Goal: Transaction & Acquisition: Purchase product/service

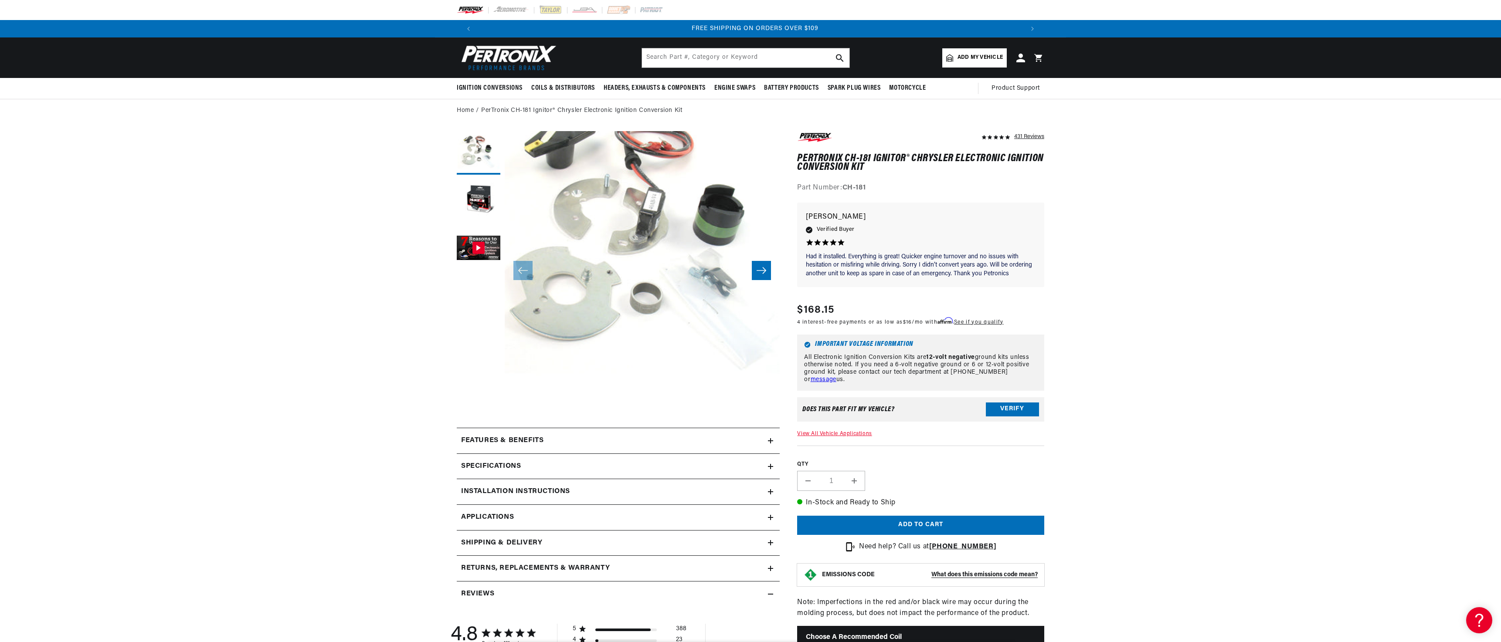
scroll to position [218, 0]
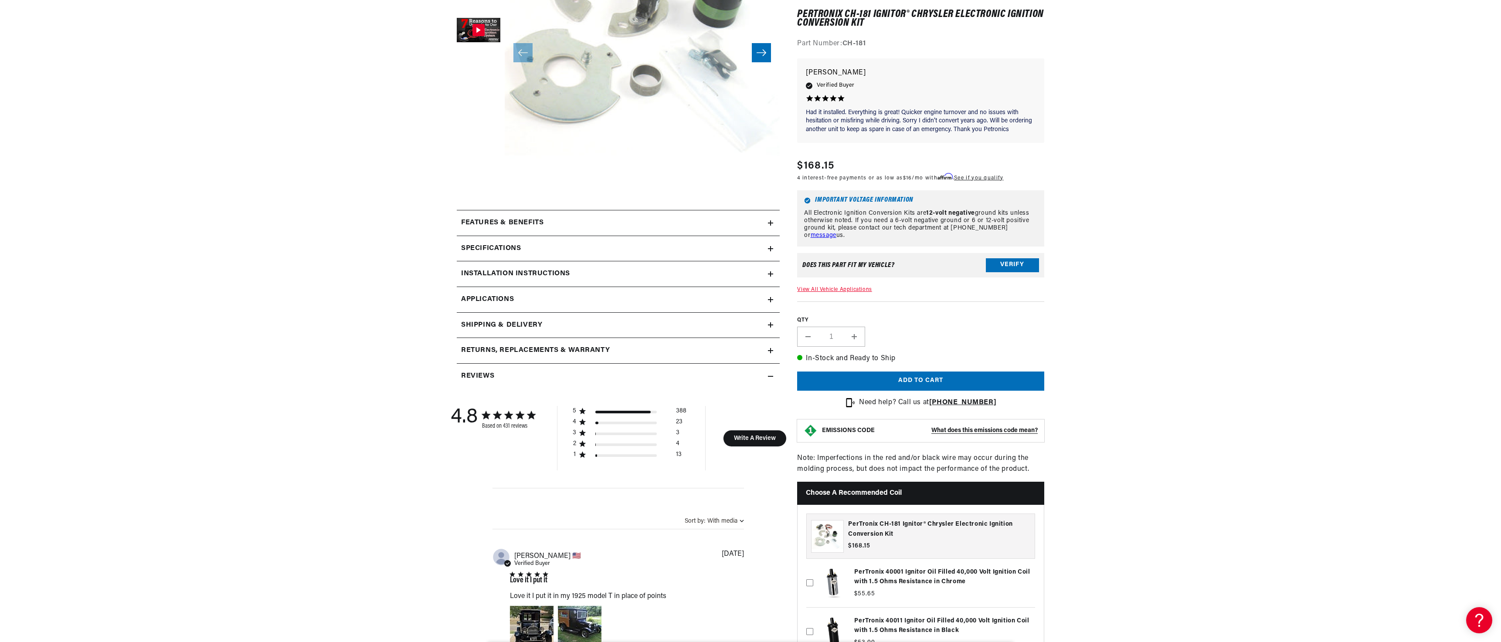
click at [772, 223] on icon at bounding box center [770, 223] width 5 height 0
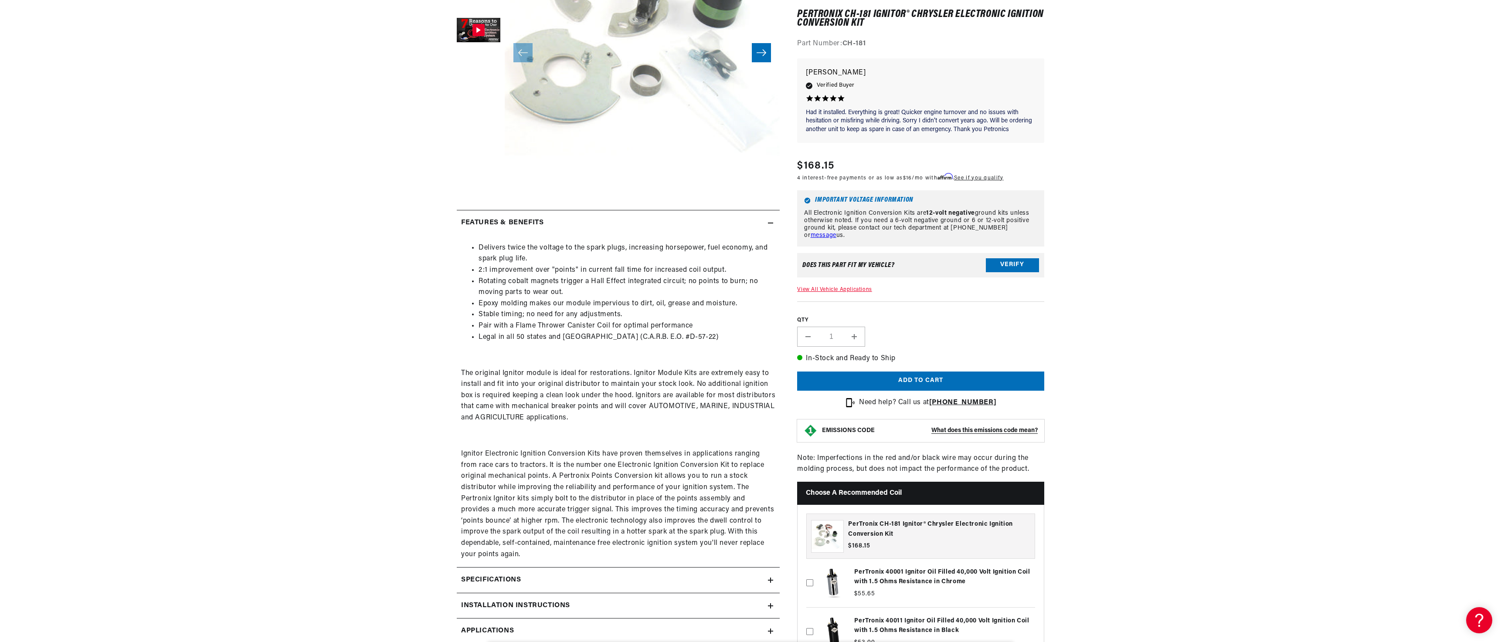
scroll to position [0, 0]
click at [769, 224] on icon at bounding box center [770, 222] width 5 height 5
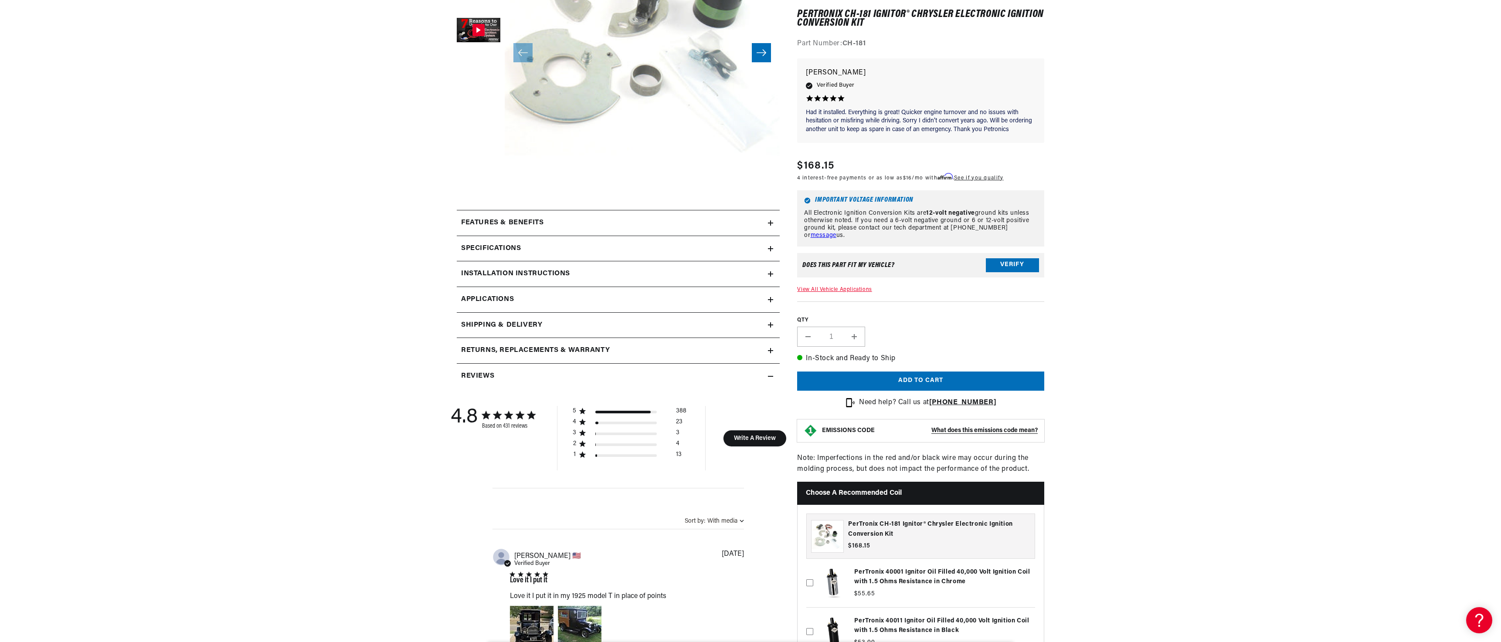
click at [768, 249] on icon at bounding box center [770, 249] width 5 height 0
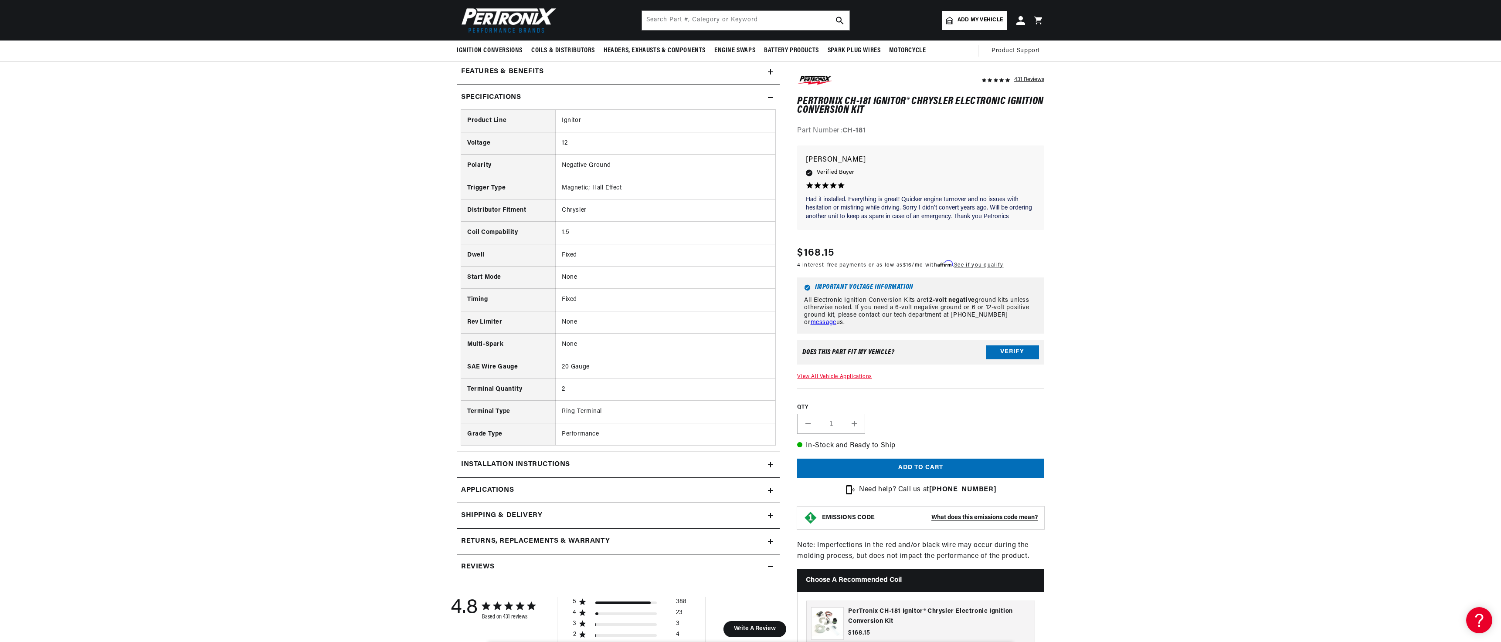
scroll to position [218, 0]
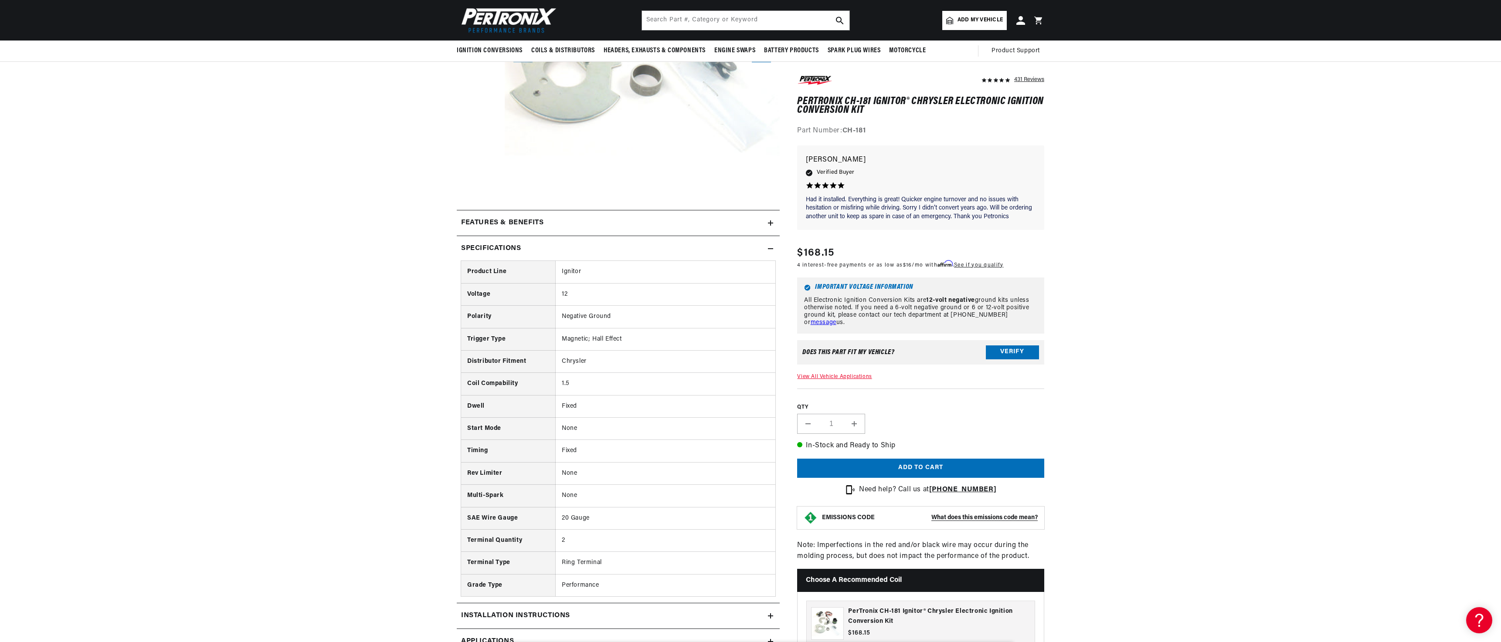
click at [768, 249] on icon at bounding box center [770, 249] width 5 height 0
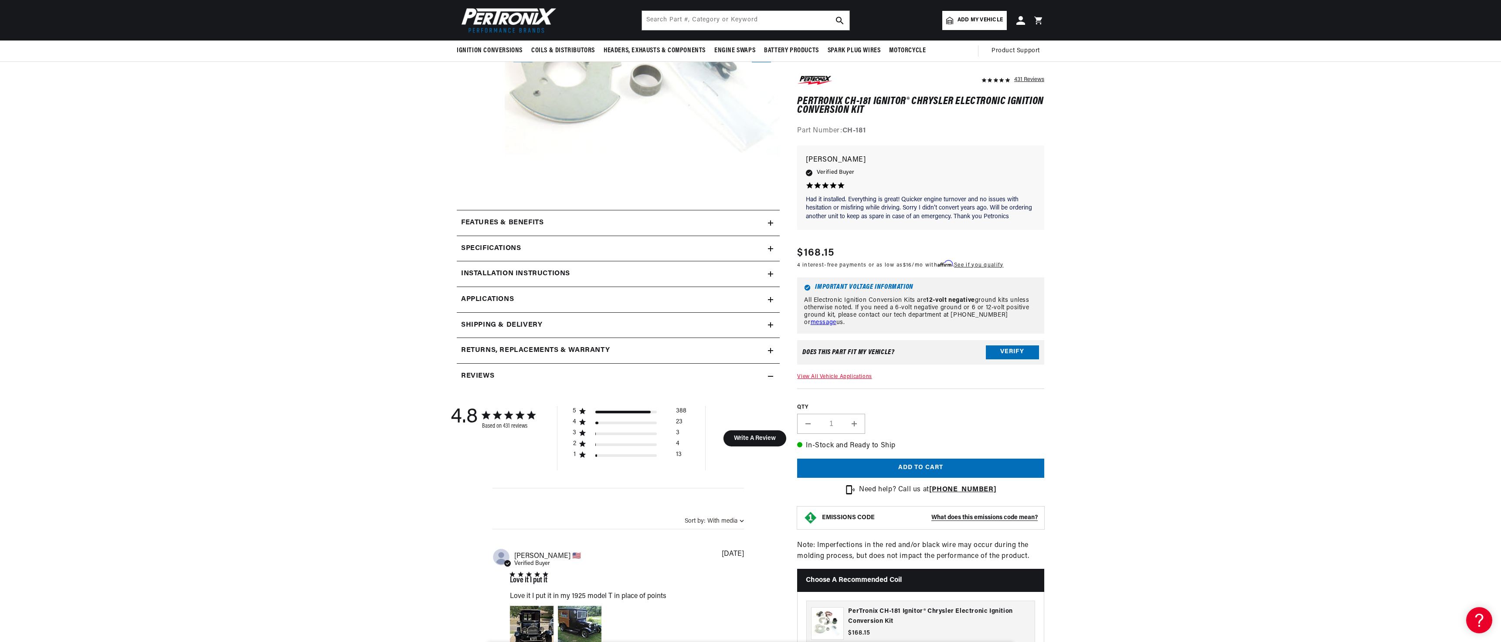
scroll to position [0, 544]
click at [768, 276] on icon at bounding box center [770, 273] width 5 height 5
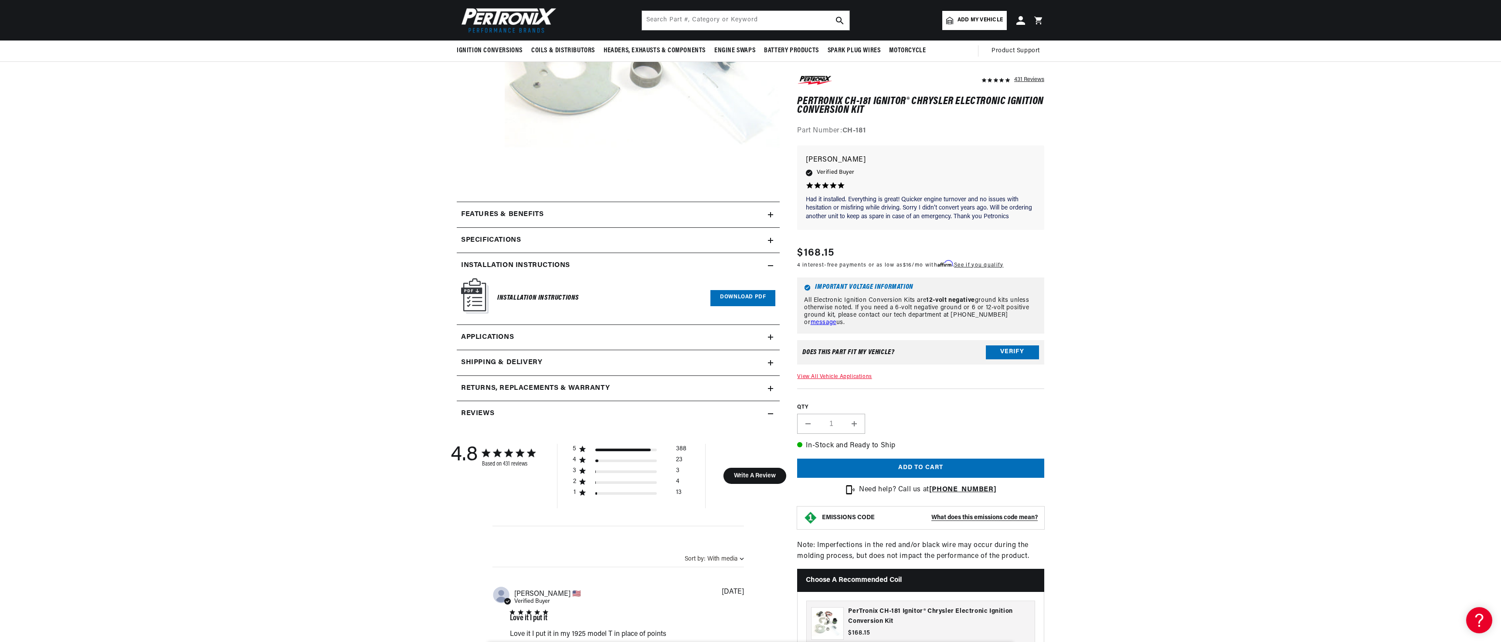
scroll to position [131, 0]
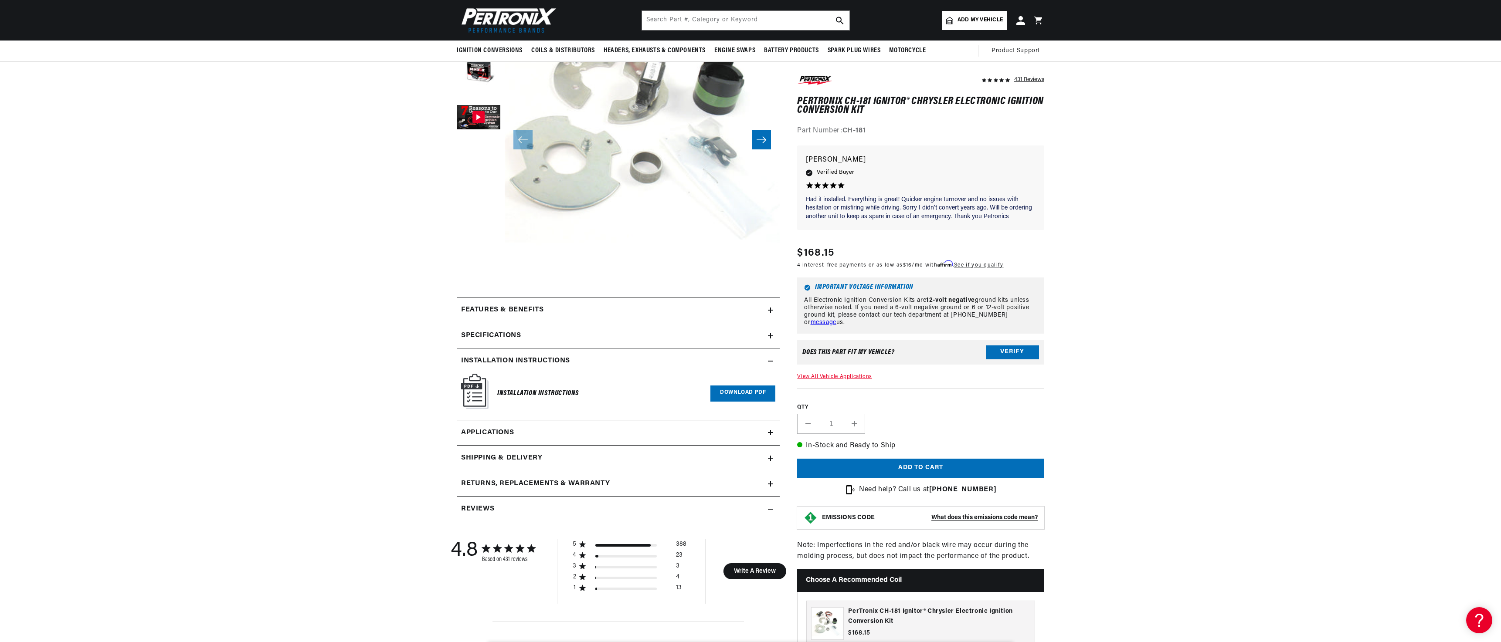
click at [772, 361] on icon at bounding box center [770, 361] width 5 height 0
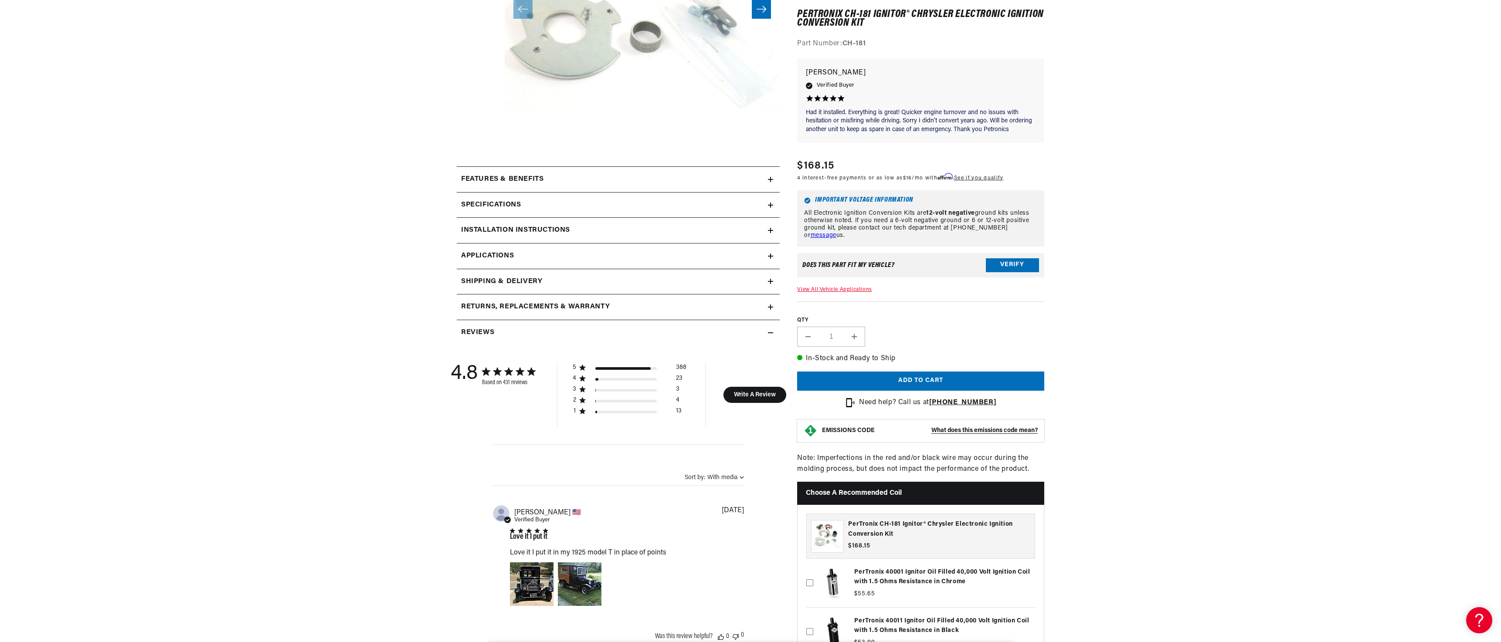
scroll to position [0, 0]
click at [770, 257] on icon at bounding box center [770, 256] width 0 height 5
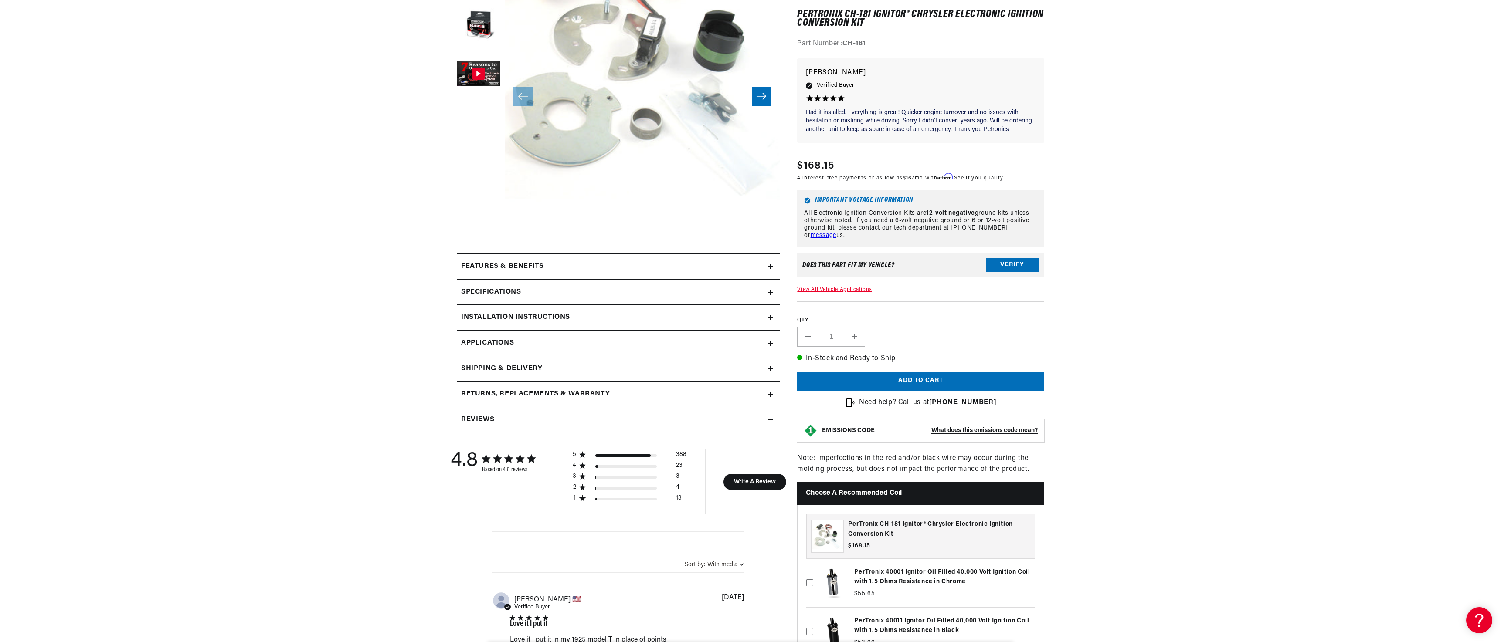
scroll to position [0, 1088]
drag, startPoint x: 1007, startPoint y: 266, endPoint x: 1000, endPoint y: 268, distance: 7.2
click at [1000, 268] on button "Verify" at bounding box center [1012, 265] width 53 height 14
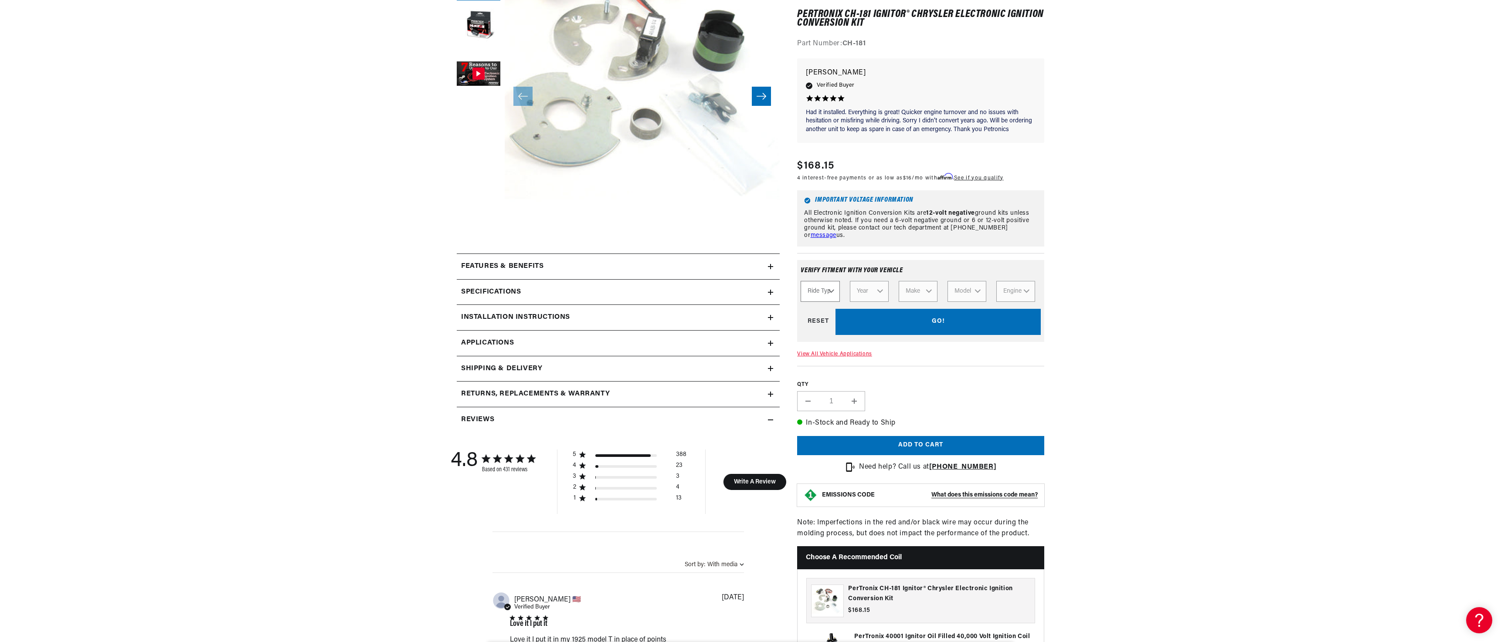
scroll to position [0, 0]
click at [830, 290] on select "Ride Type Automotive Agricultural Industrial Marine Motorcycle" at bounding box center [819, 291] width 39 height 21
select select "Automotive"
click at [800, 281] on select "Ride Type Automotive Agricultural Industrial Marine Motorcycle" at bounding box center [819, 291] width 39 height 21
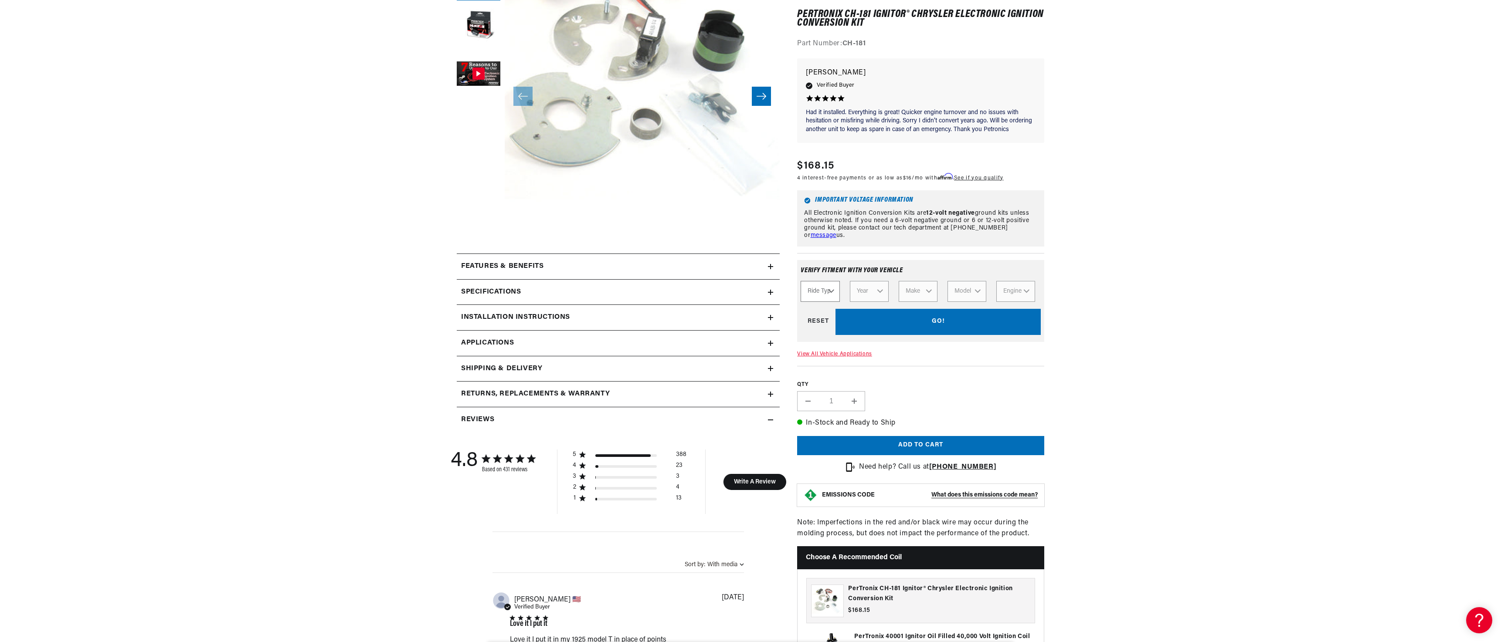
select select "Automotive"
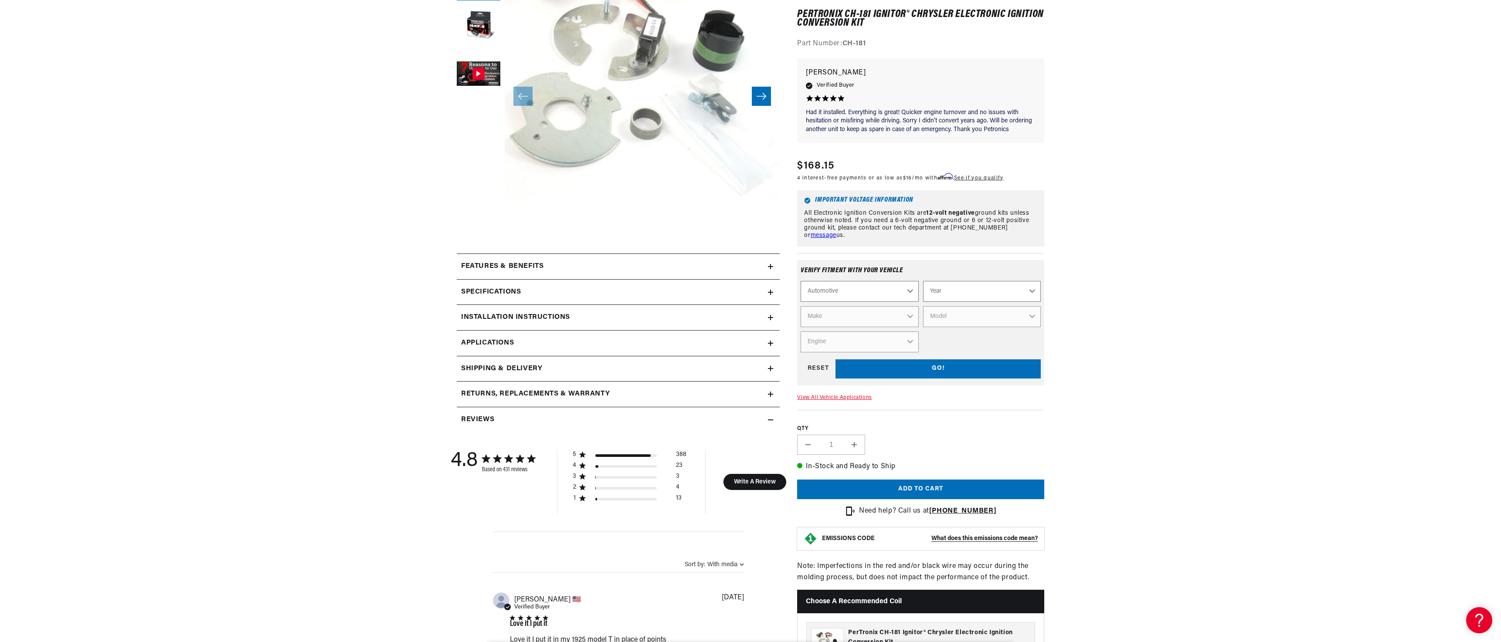
click at [880, 288] on select "Automotive Agricultural Industrial Marine Motorcycle" at bounding box center [859, 291] width 118 height 21
click at [800, 281] on select "Automotive Agricultural Industrial Marine Motorcycle" at bounding box center [859, 291] width 118 height 21
click at [1033, 286] on select "Year 2022 2021 2020 2019 2018 2017 2016 2015 2014 2013 2012 2011 2010 2009 2008…" at bounding box center [982, 291] width 118 height 21
select select "1980"
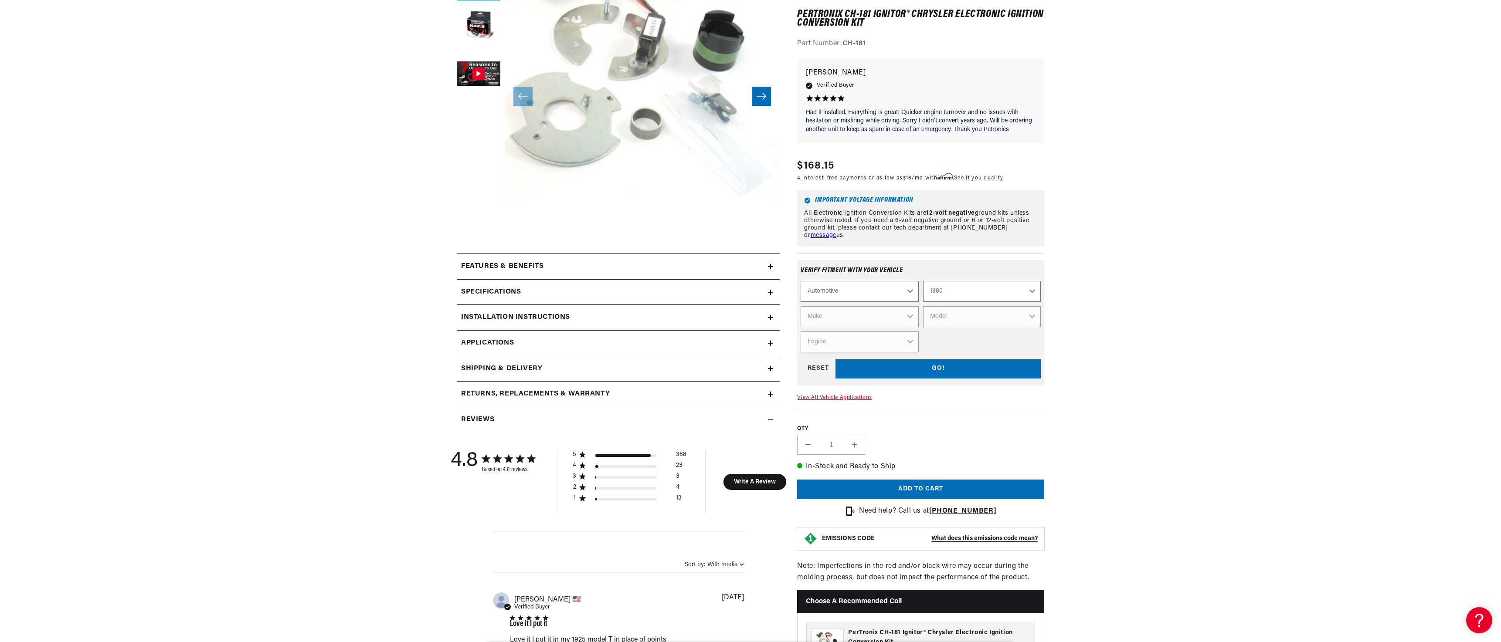
click at [923, 281] on select "Year 2022 2021 2020 2019 2018 2017 2016 2015 2014 2013 2012 2011 2010 2009 2008…" at bounding box center [982, 291] width 118 height 21
select select "1980"
click at [908, 316] on select "Make Alfa Romeo American Motors Audi Avanti Buick Cadillac Checker Chevrolet Ch…" at bounding box center [859, 316] width 118 height 21
select select "Dodge"
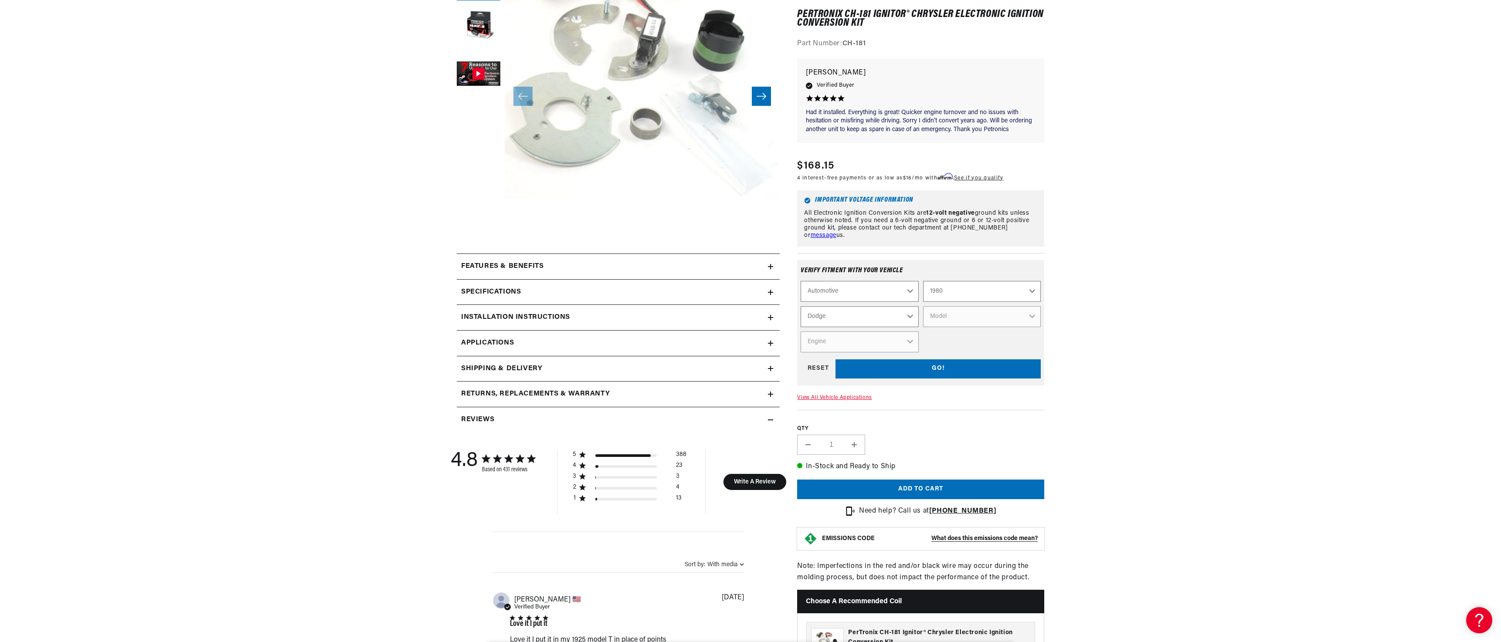
click at [800, 306] on select "Make Alfa Romeo American Motors Audi Avanti Buick Cadillac Checker Chevrolet Ch…" at bounding box center [859, 316] width 118 height 21
select select "Dodge"
click at [1028, 315] on select "Model Aspen B100 B200 B300 CB300 Colt D100 D150 D200 D300 D400 D450 Dart Diplom…" at bounding box center [982, 316] width 118 height 21
select select "D150"
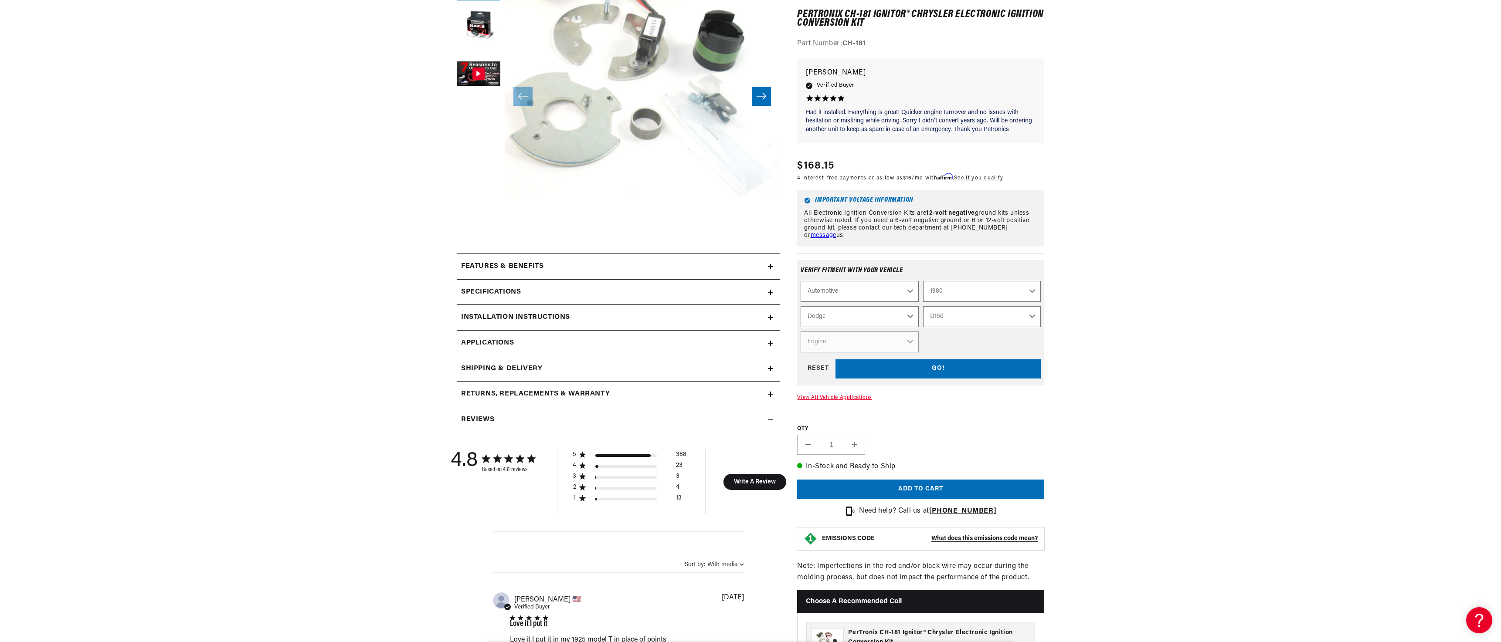
click at [923, 306] on select "Model Aspen B100 B200 B300 CB300 Colt D100 D150 D200 D300 D400 D450 Dart Diplom…" at bounding box center [982, 316] width 118 height 21
select select "D150"
click at [909, 339] on select "Engine 3.7L 5.2L 5.9L 6.6L 7.2L" at bounding box center [859, 342] width 118 height 21
select select "5.2L"
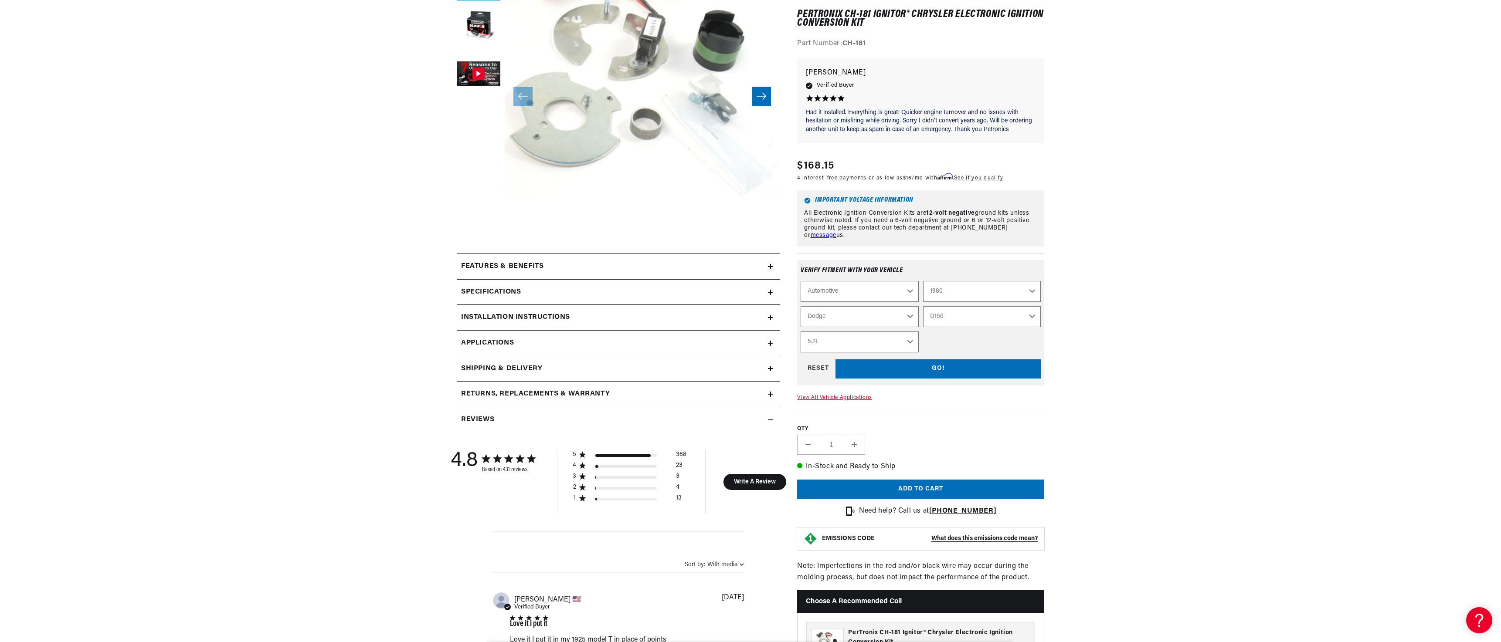
click at [800, 332] on select "Engine 3.7L 5.2L 5.9L 6.6L 7.2L" at bounding box center [859, 342] width 118 height 21
select select "Engine"
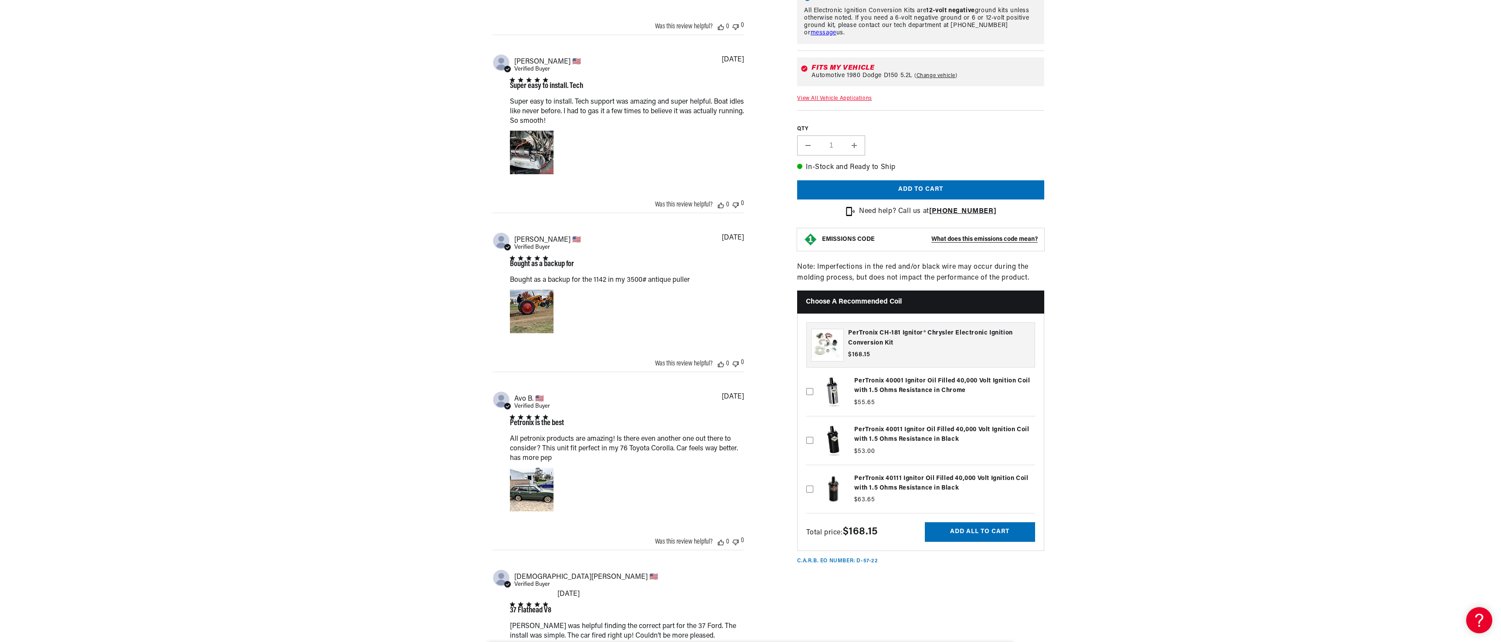
click at [812, 437] on icon at bounding box center [809, 440] width 7 height 7
click at [812, 430] on input "checkbox" at bounding box center [809, 426] width 7 height 7
checkbox input "true"
drag, startPoint x: 986, startPoint y: 524, endPoint x: 877, endPoint y: 588, distance: 126.4
click at [985, 525] on button "Add all to cart" at bounding box center [980, 532] width 110 height 20
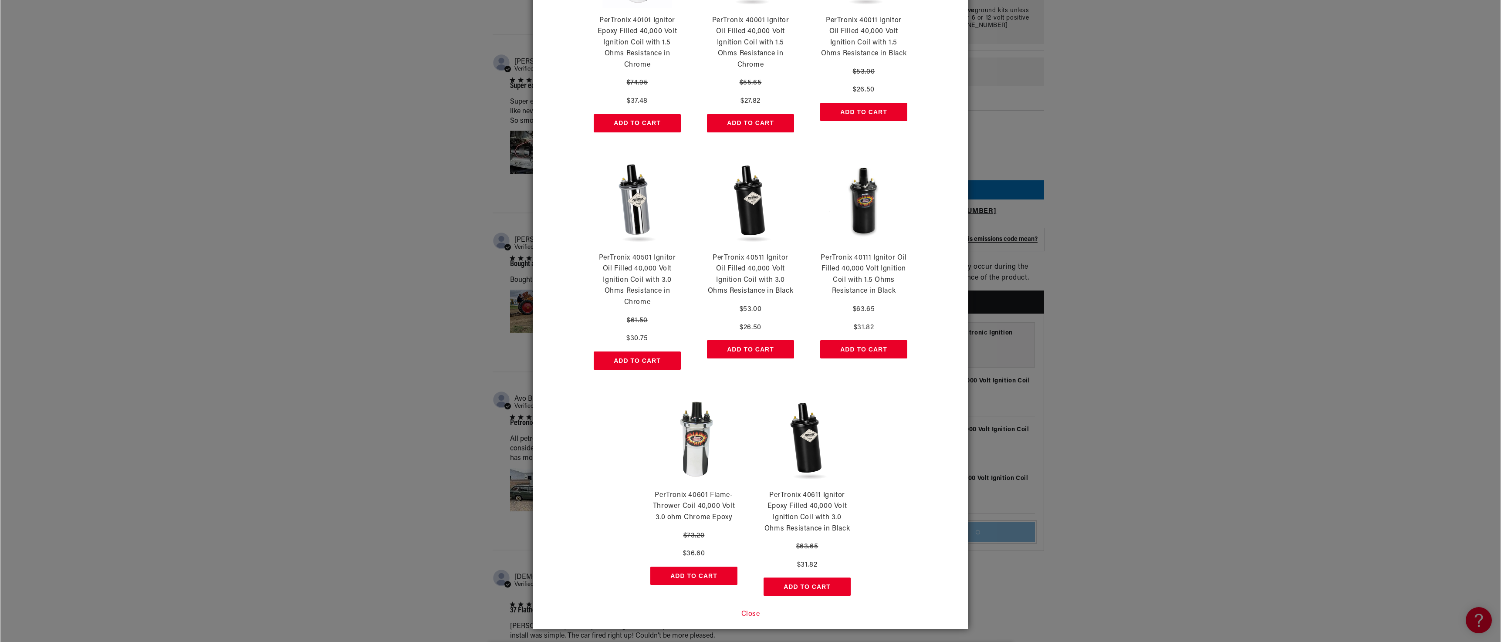
scroll to position [0, 544]
click at [735, 350] on button "Add to Cart" at bounding box center [750, 349] width 87 height 18
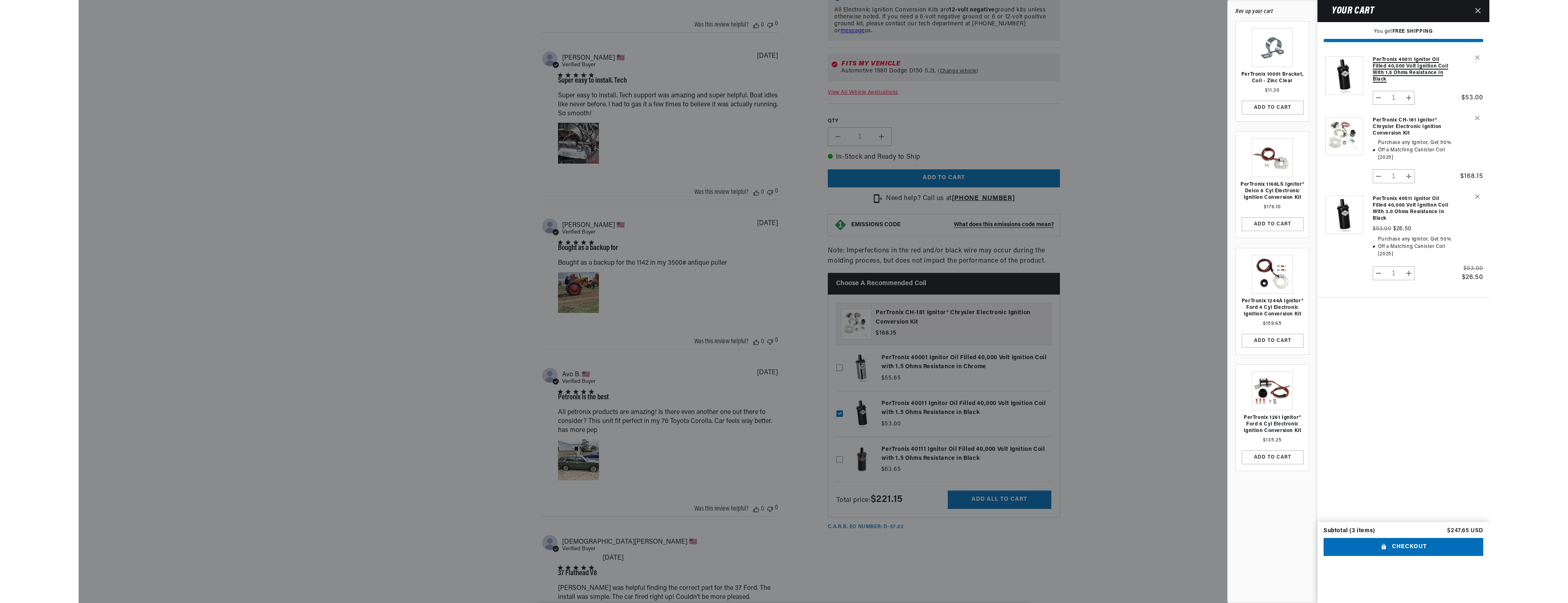
scroll to position [0, 1022]
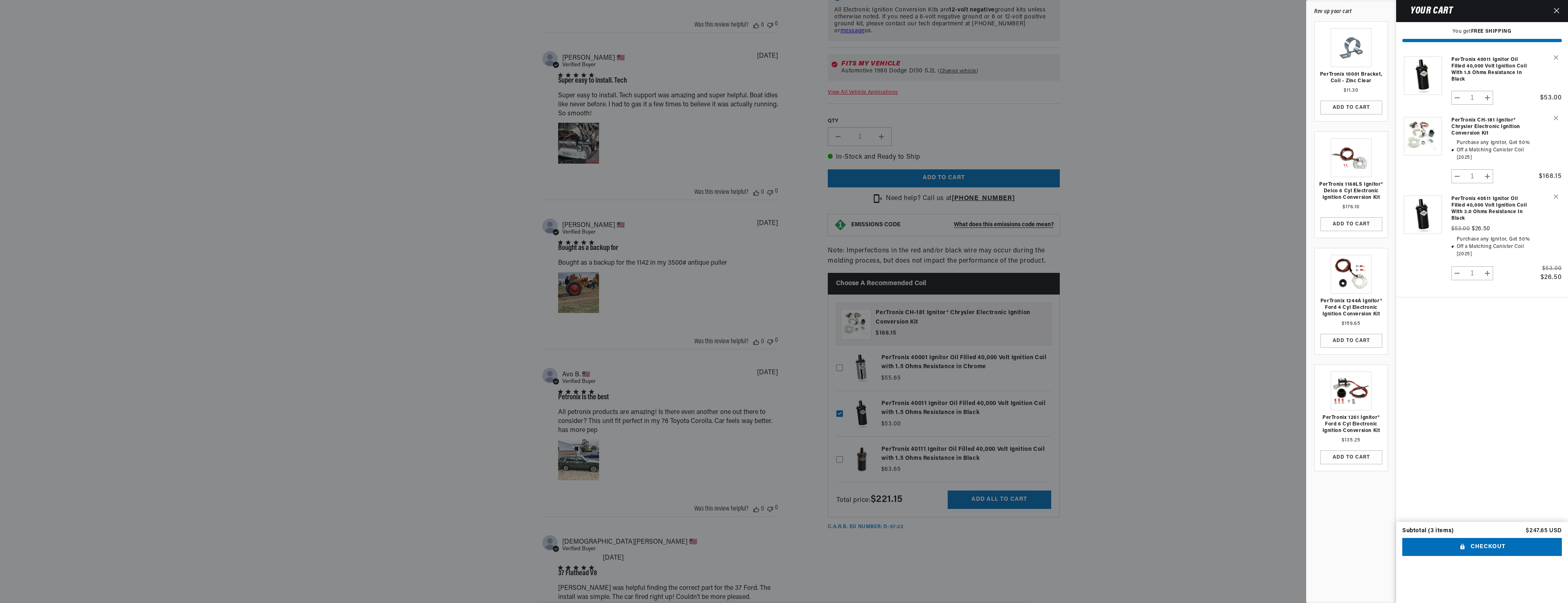
click at [1557, 13] on icon "Close" at bounding box center [1556, 10] width 6 height 6
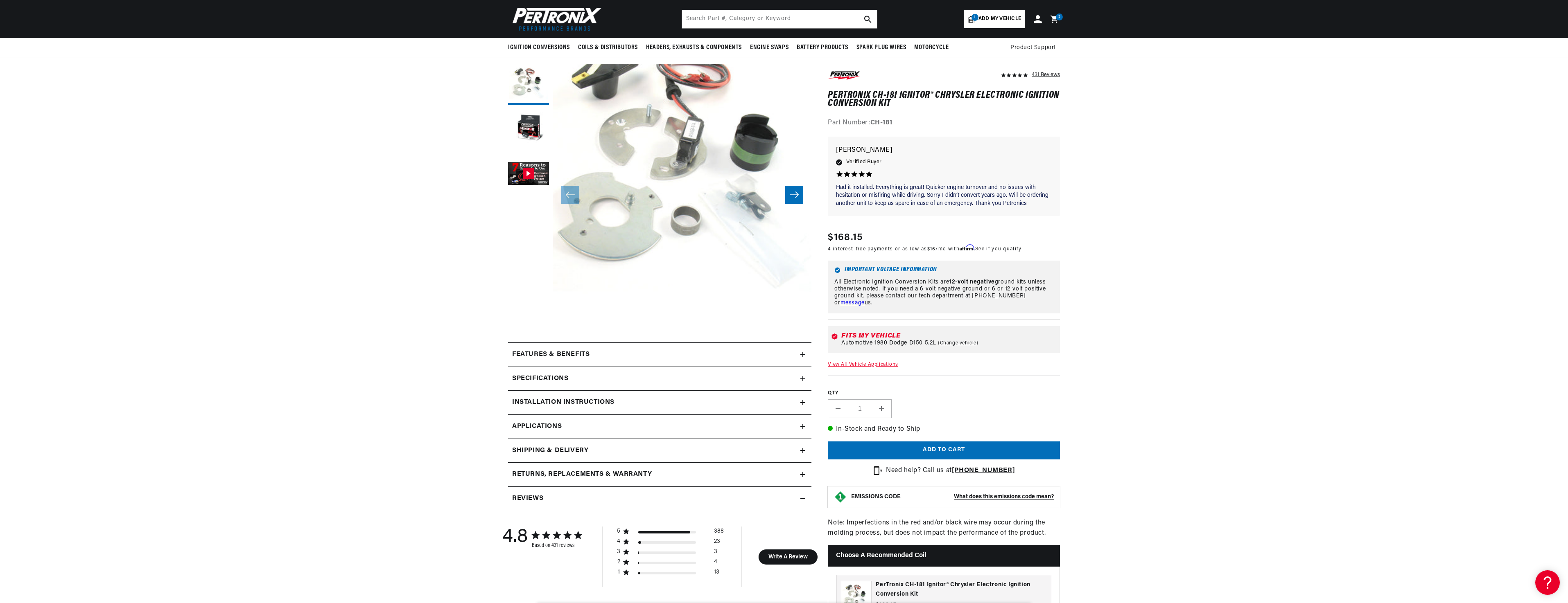
scroll to position [0, 0]
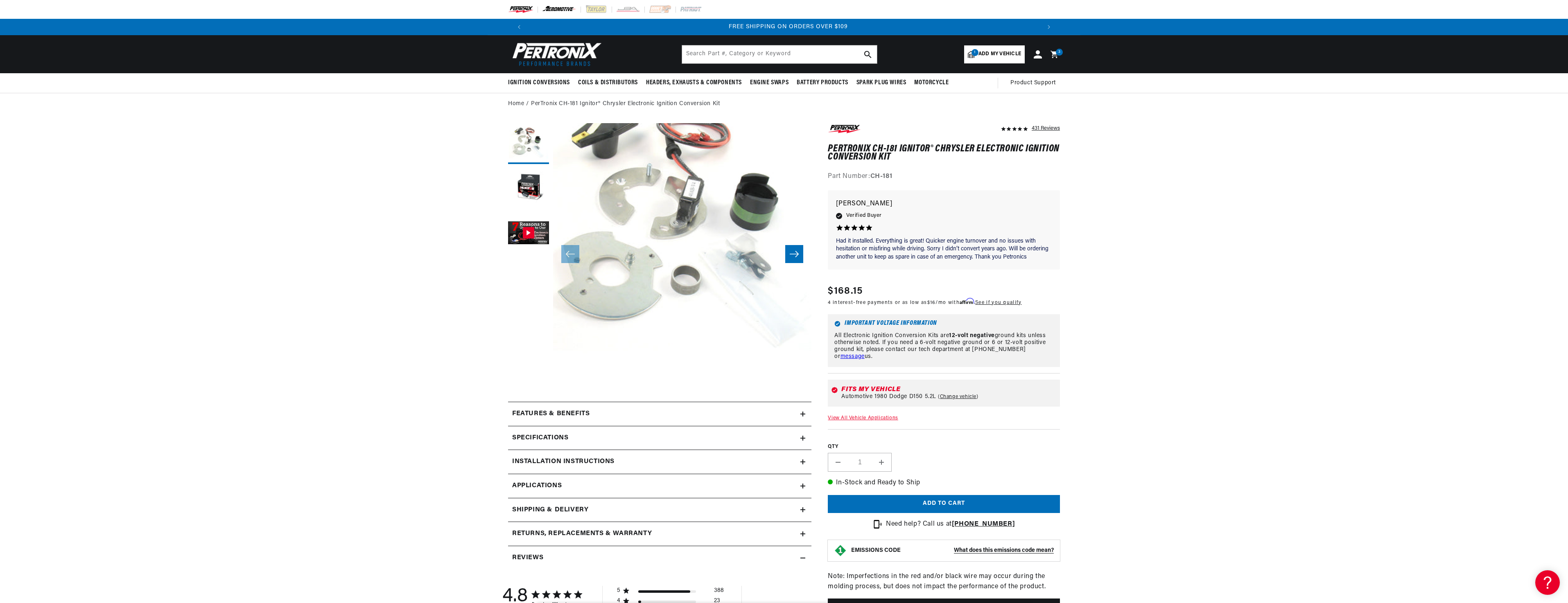
click at [556, 8] on img at bounding box center [559, 9] width 35 height 9
click at [657, 8] on img at bounding box center [660, 9] width 23 height 9
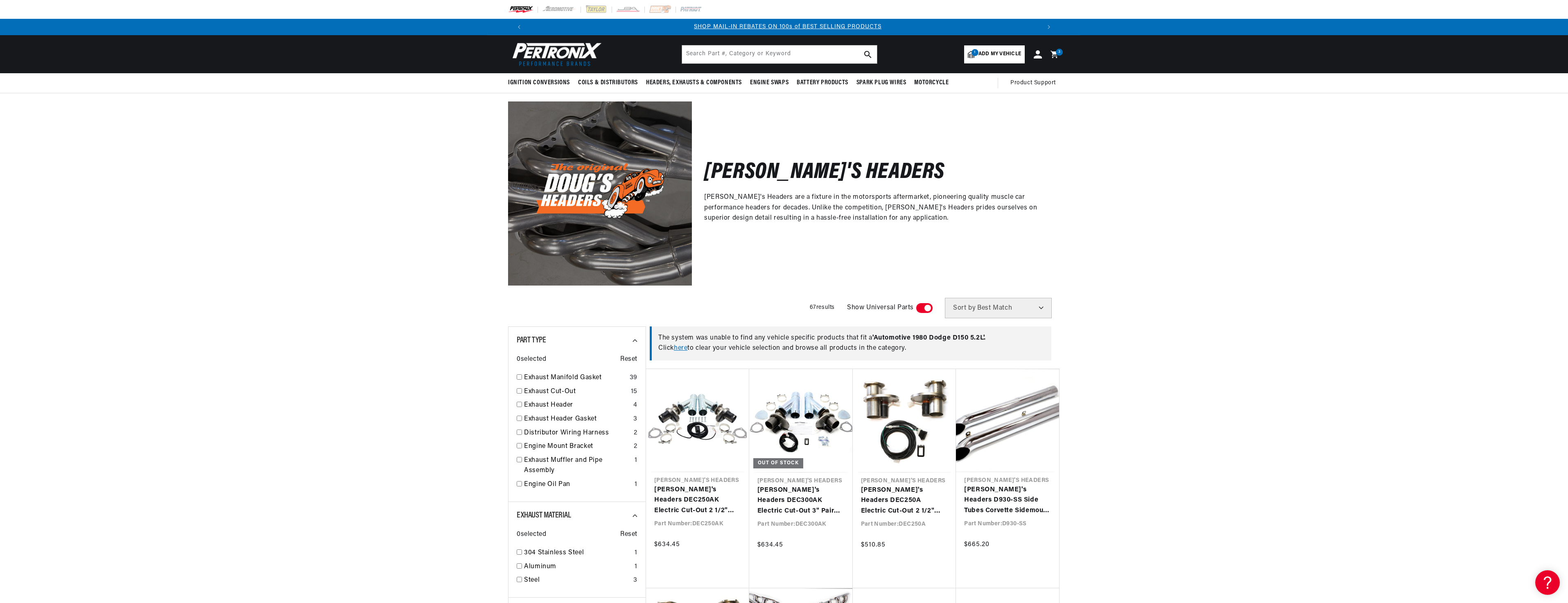
scroll to position [0, 511]
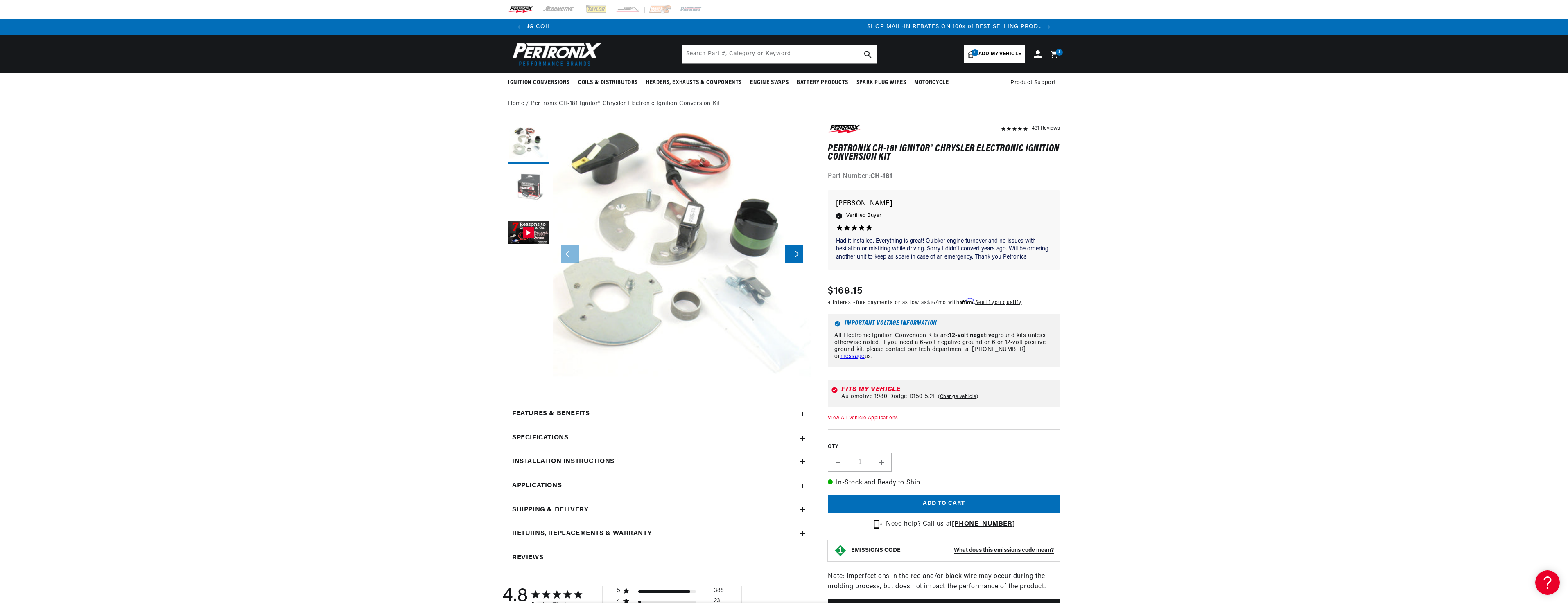
click at [527, 177] on button "Load image 2 in gallery view" at bounding box center [529, 189] width 41 height 41
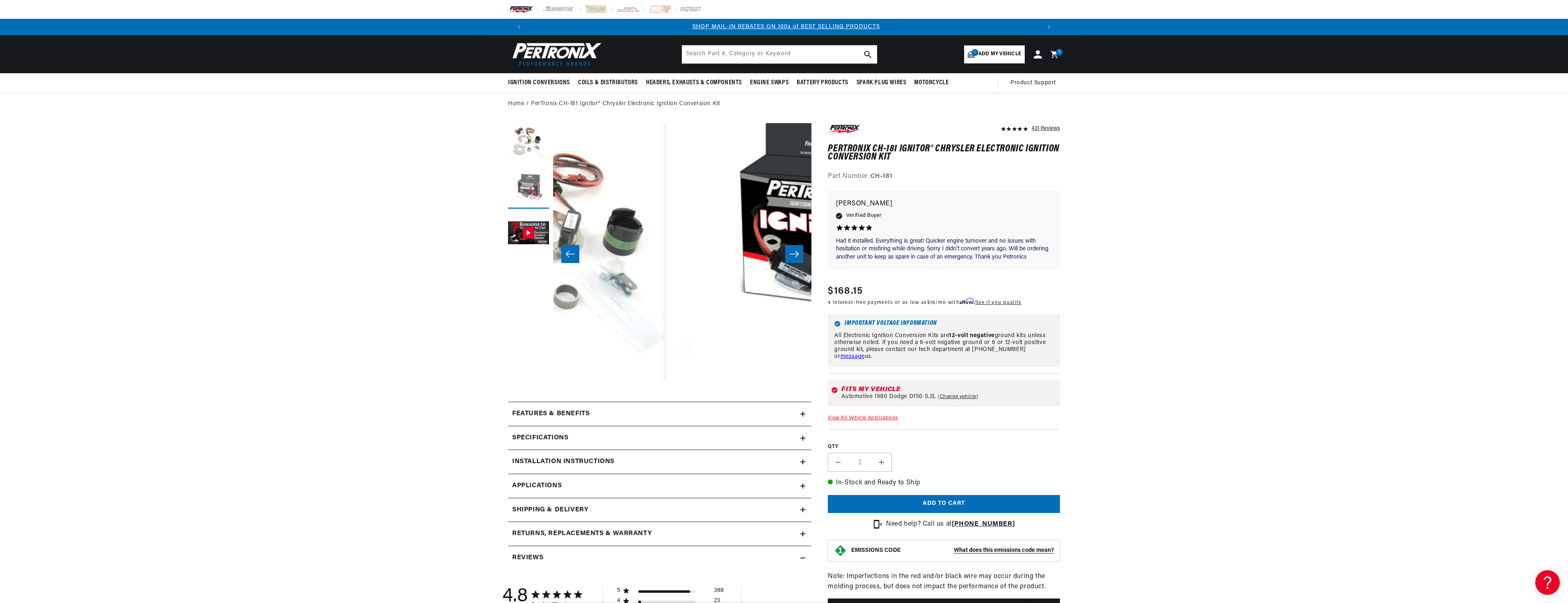
scroll to position [0, 258]
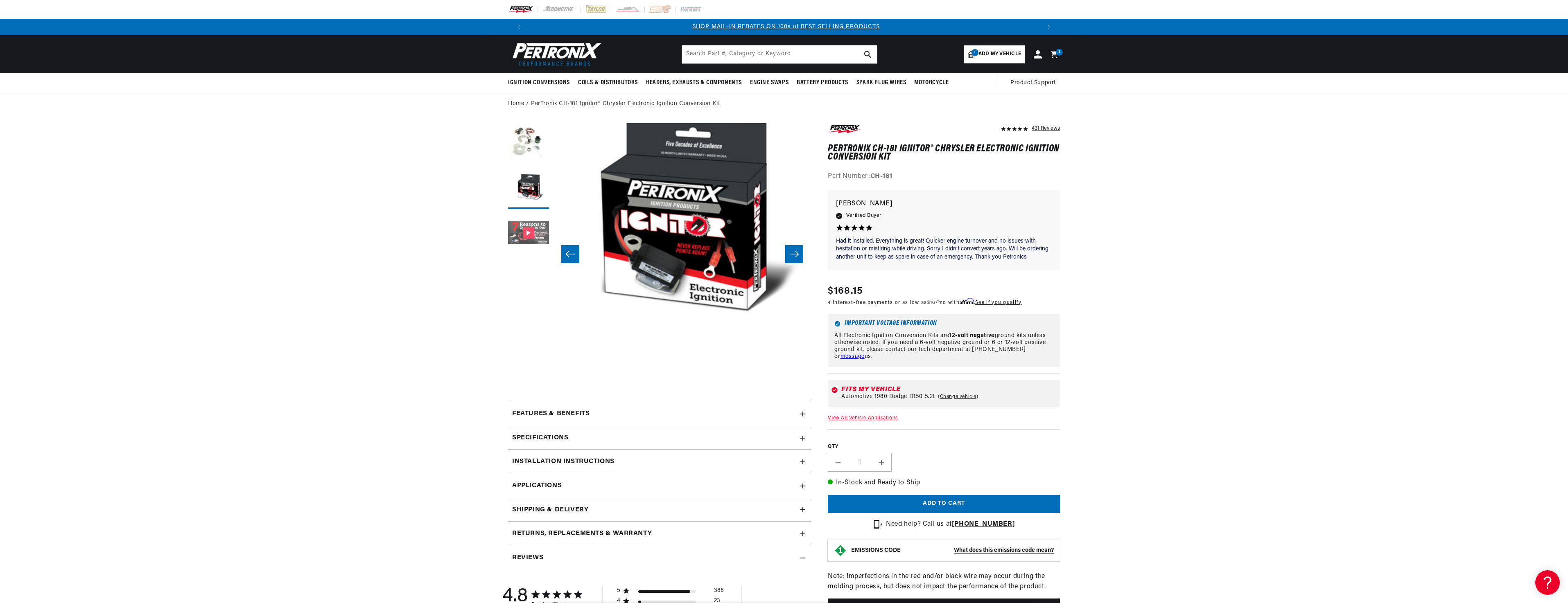
click at [534, 227] on button "Gallery Viewer" at bounding box center [529, 234] width 41 height 41
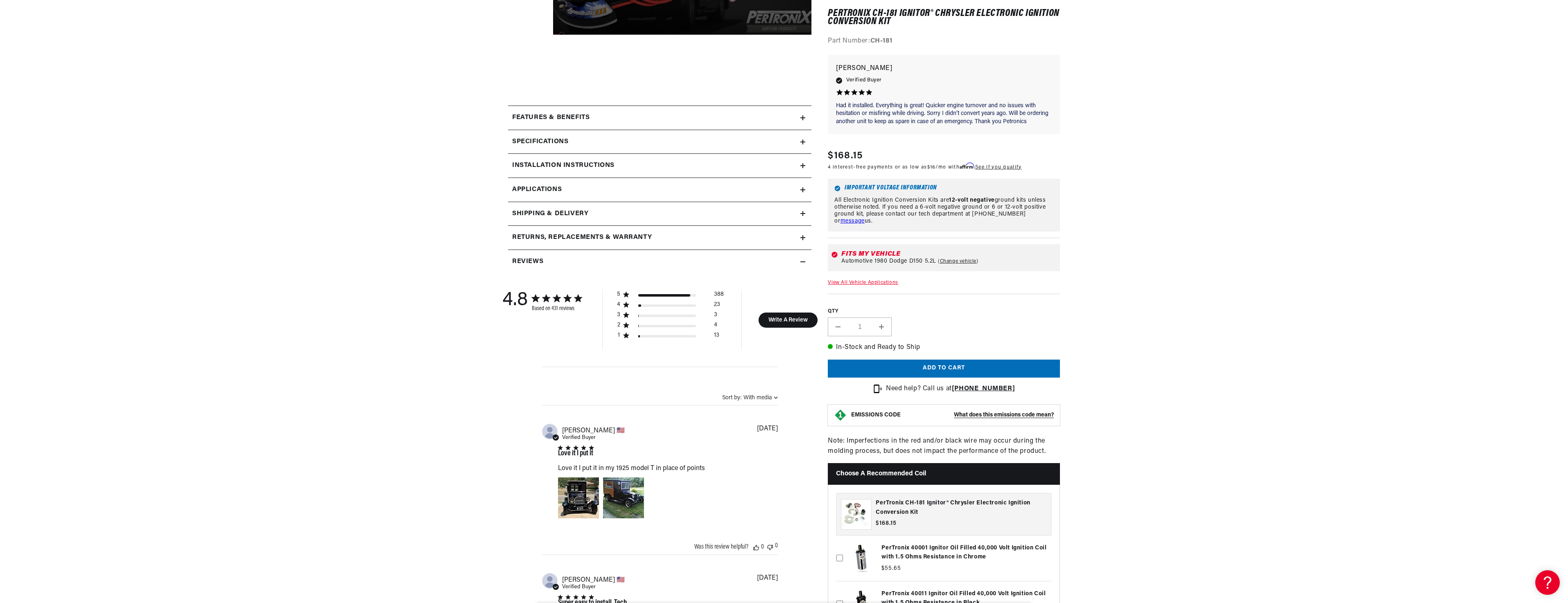
scroll to position [410, 0]
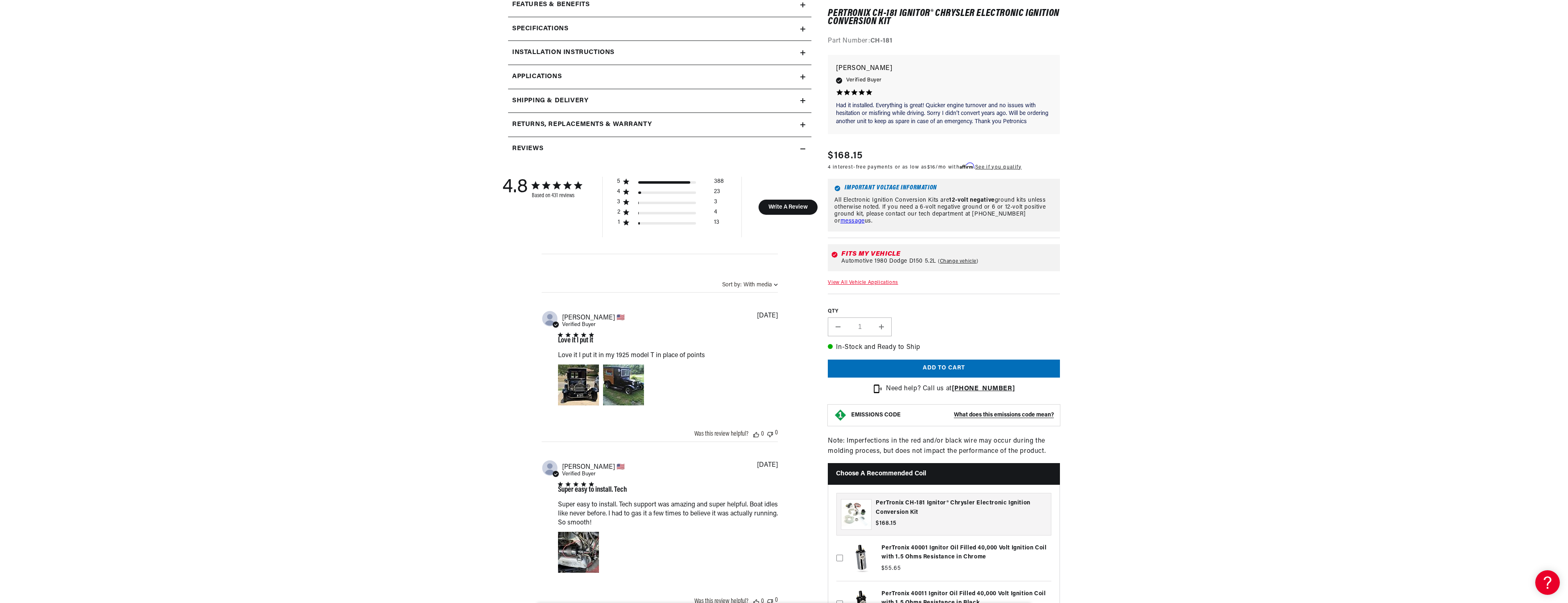
click at [804, 53] on icon at bounding box center [802, 53] width 5 height 5
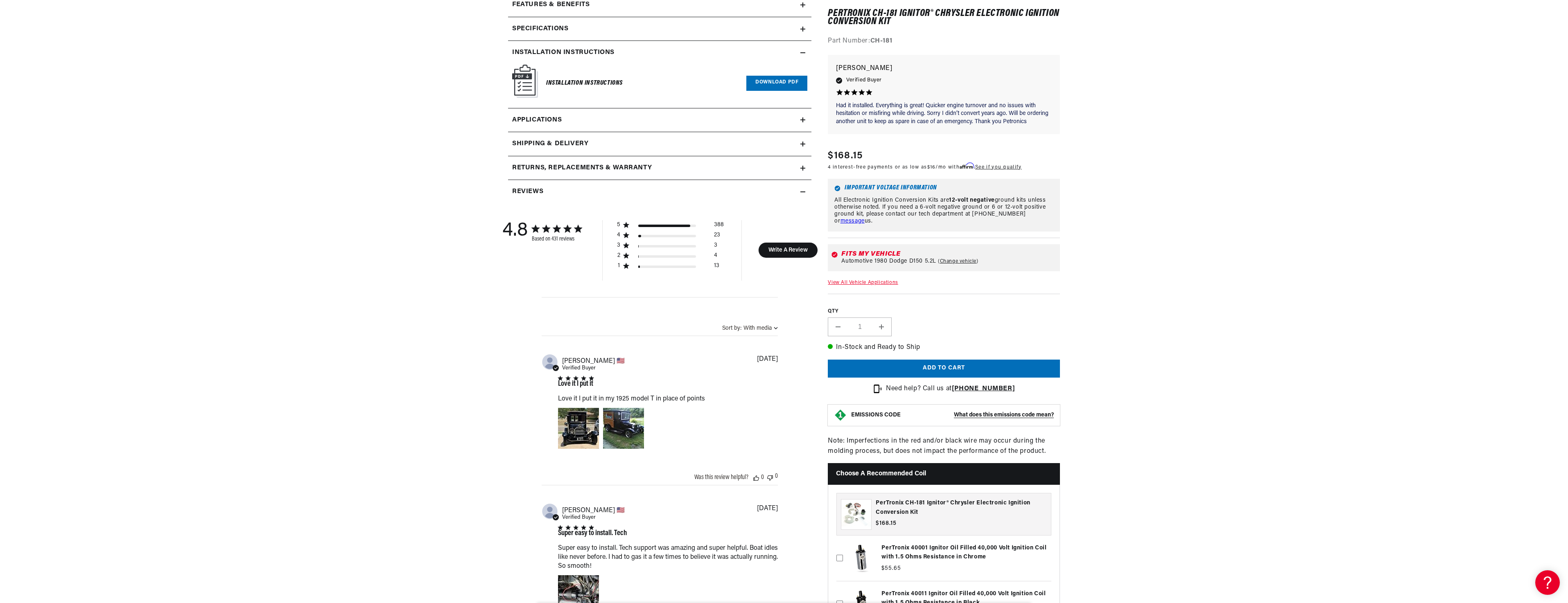
click at [763, 81] on link "Download PDF" at bounding box center [776, 84] width 61 height 15
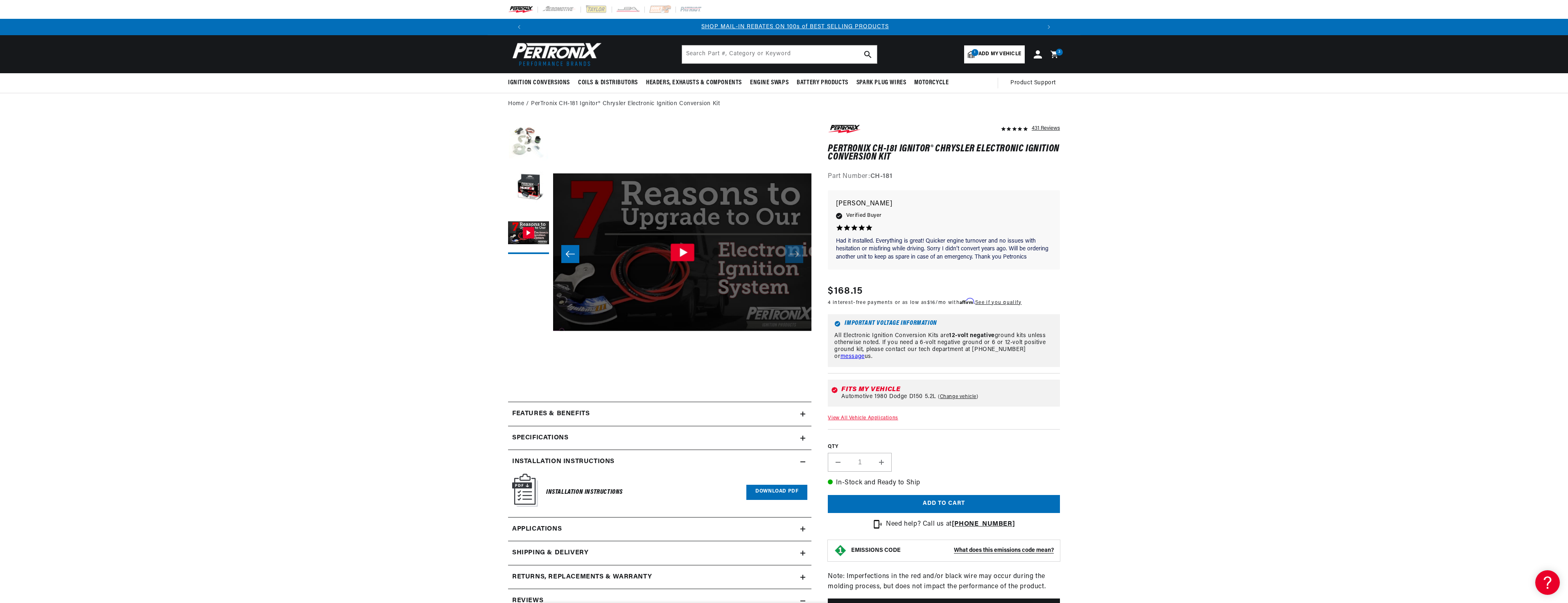
scroll to position [0, 511]
